Goal: Check status: Check status

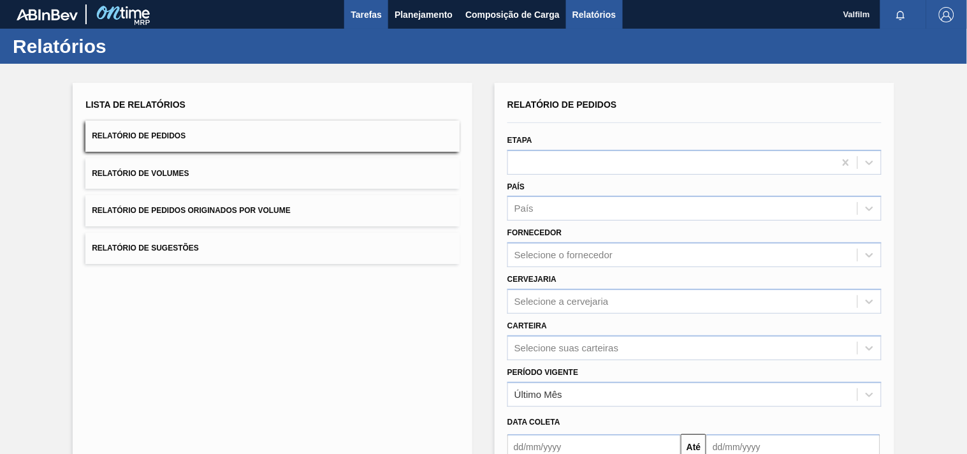
click at [375, 15] on span "Tarefas" at bounding box center [366, 14] width 31 height 15
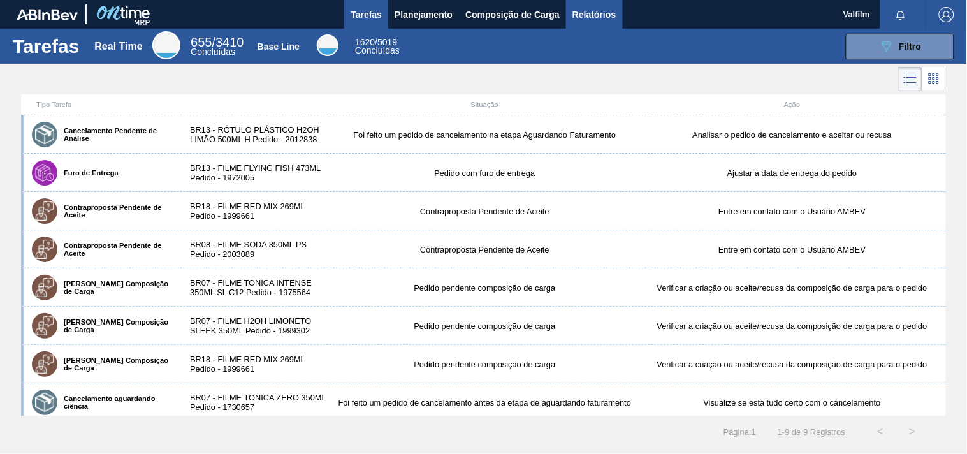
click at [577, 15] on span "Relatórios" at bounding box center [594, 14] width 43 height 15
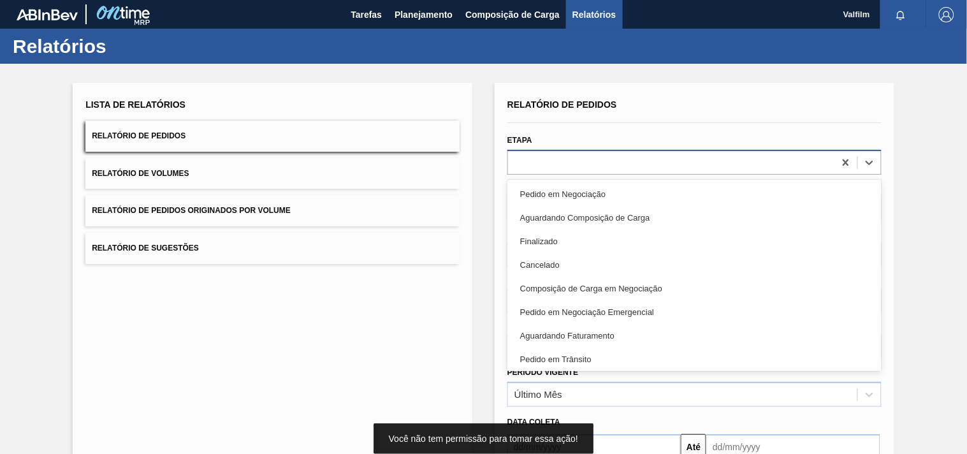
click at [663, 169] on div at bounding box center [671, 162] width 326 height 18
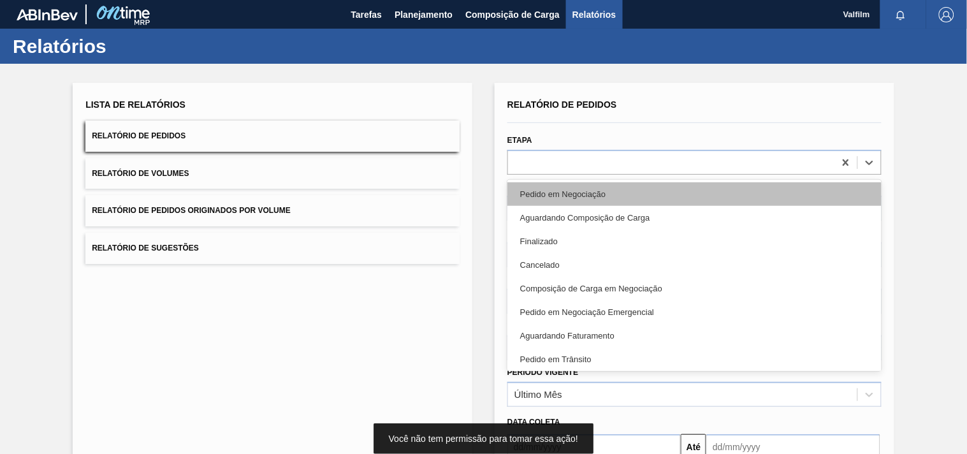
click at [630, 200] on div "Pedido em Negociação" at bounding box center [695, 194] width 374 height 24
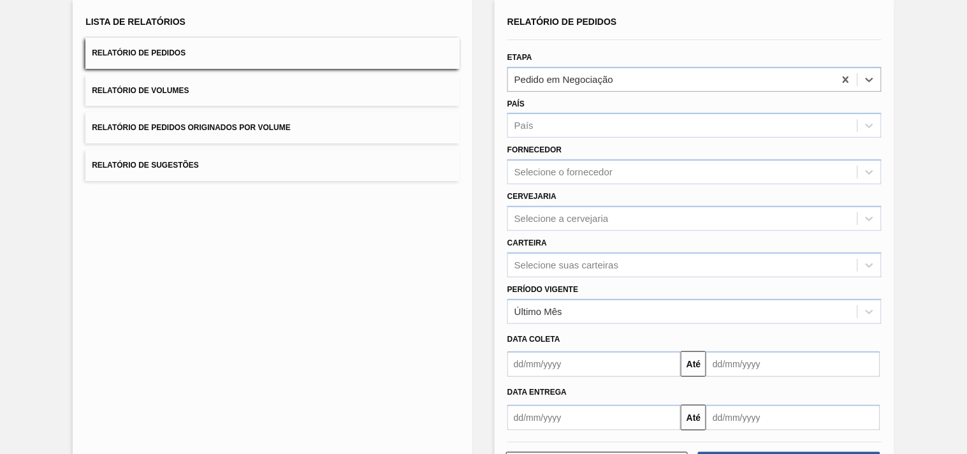
scroll to position [133, 0]
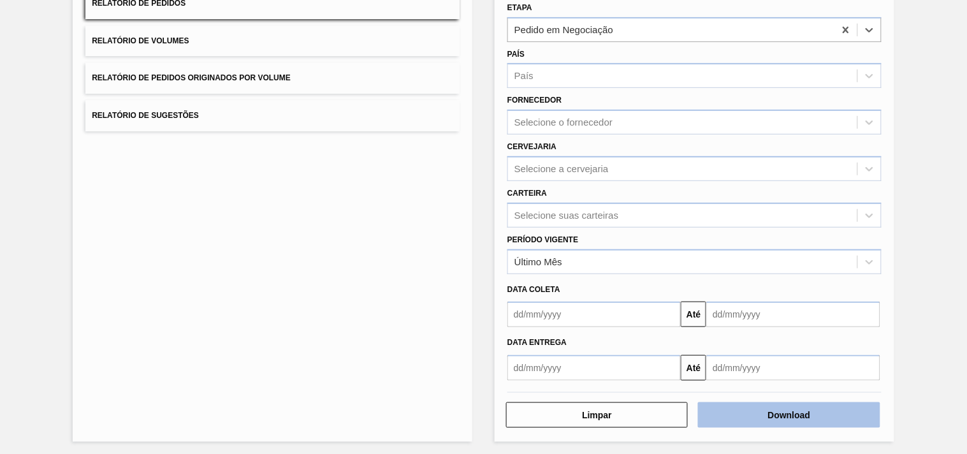
click at [763, 418] on button "Download" at bounding box center [789, 415] width 182 height 26
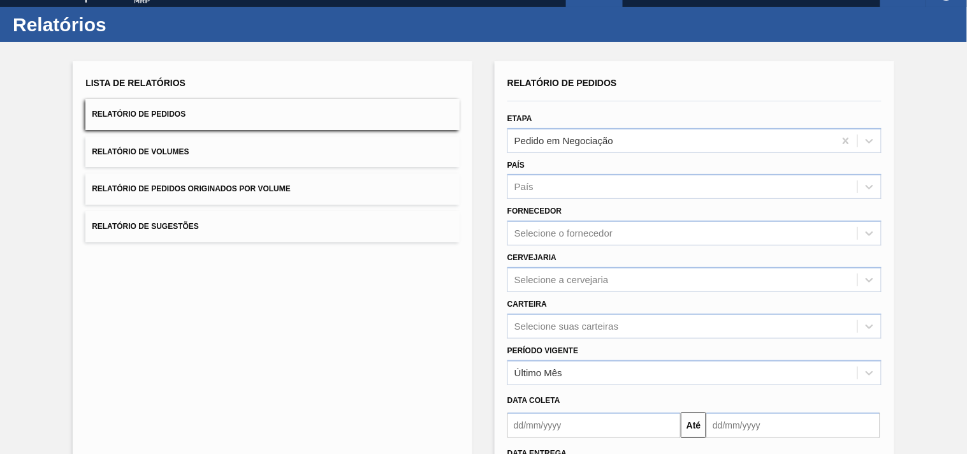
scroll to position [0, 0]
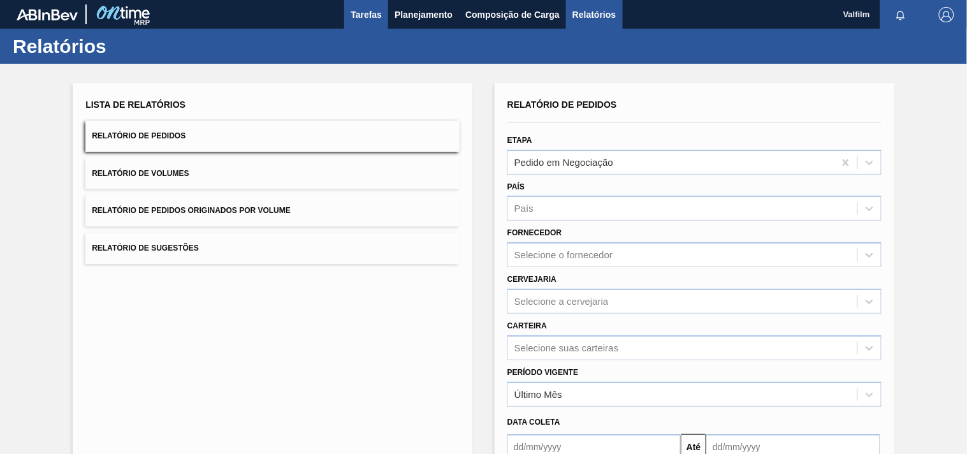
drag, startPoint x: 367, startPoint y: 7, endPoint x: 373, endPoint y: 11, distance: 7.8
click at [367, 7] on span "Tarefas" at bounding box center [366, 14] width 31 height 15
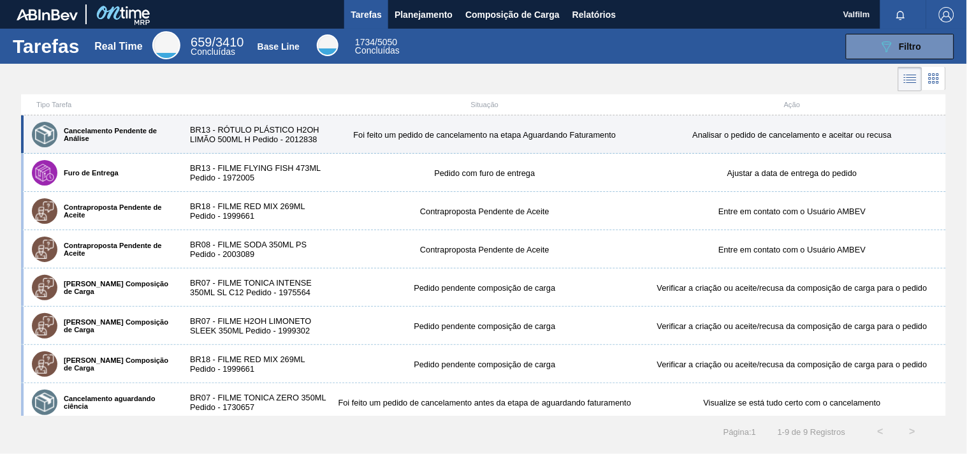
click at [493, 128] on div "Cancelamento Pendente de Análise BR13 - RÓTULO PLÁSTICO H2OH LIMÃO 500ML H Pedi…" at bounding box center [483, 134] width 925 height 38
